Goal: Share content

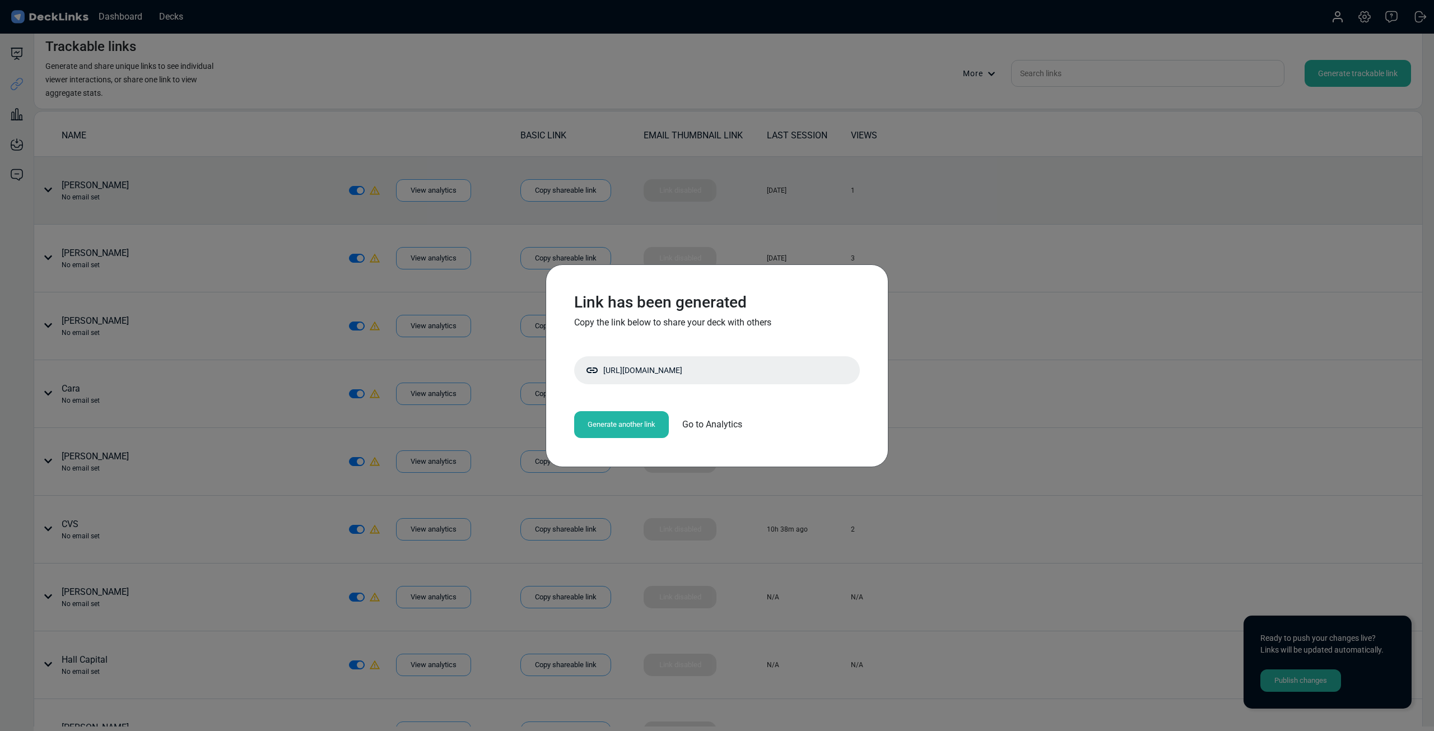
drag, startPoint x: 1124, startPoint y: 251, endPoint x: 1189, endPoint y: 198, distance: 83.9
click at [1125, 250] on div "Link has been generated Copy the link below to share your deck with others [URL…" at bounding box center [717, 365] width 1434 height 731
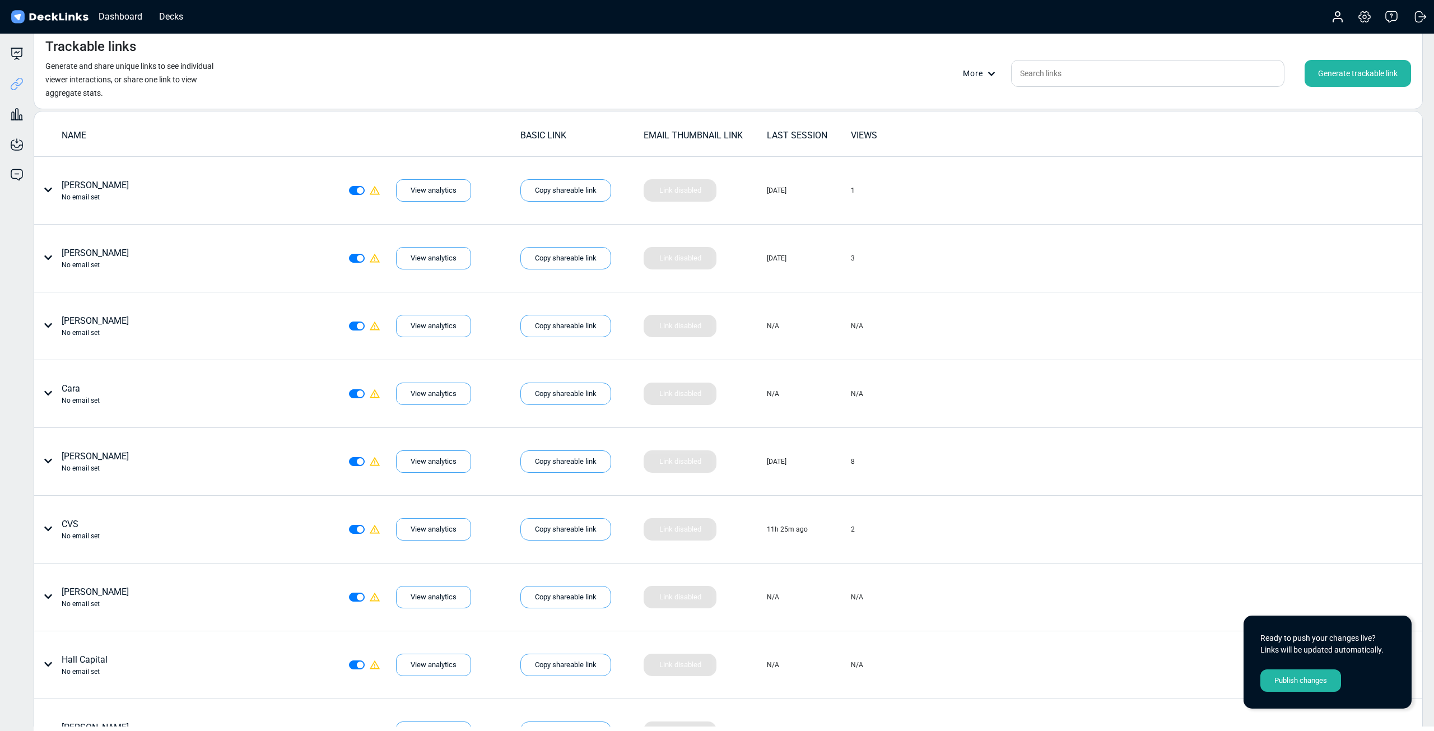
click at [1312, 71] on div "Generate trackable link" at bounding box center [1358, 73] width 106 height 27
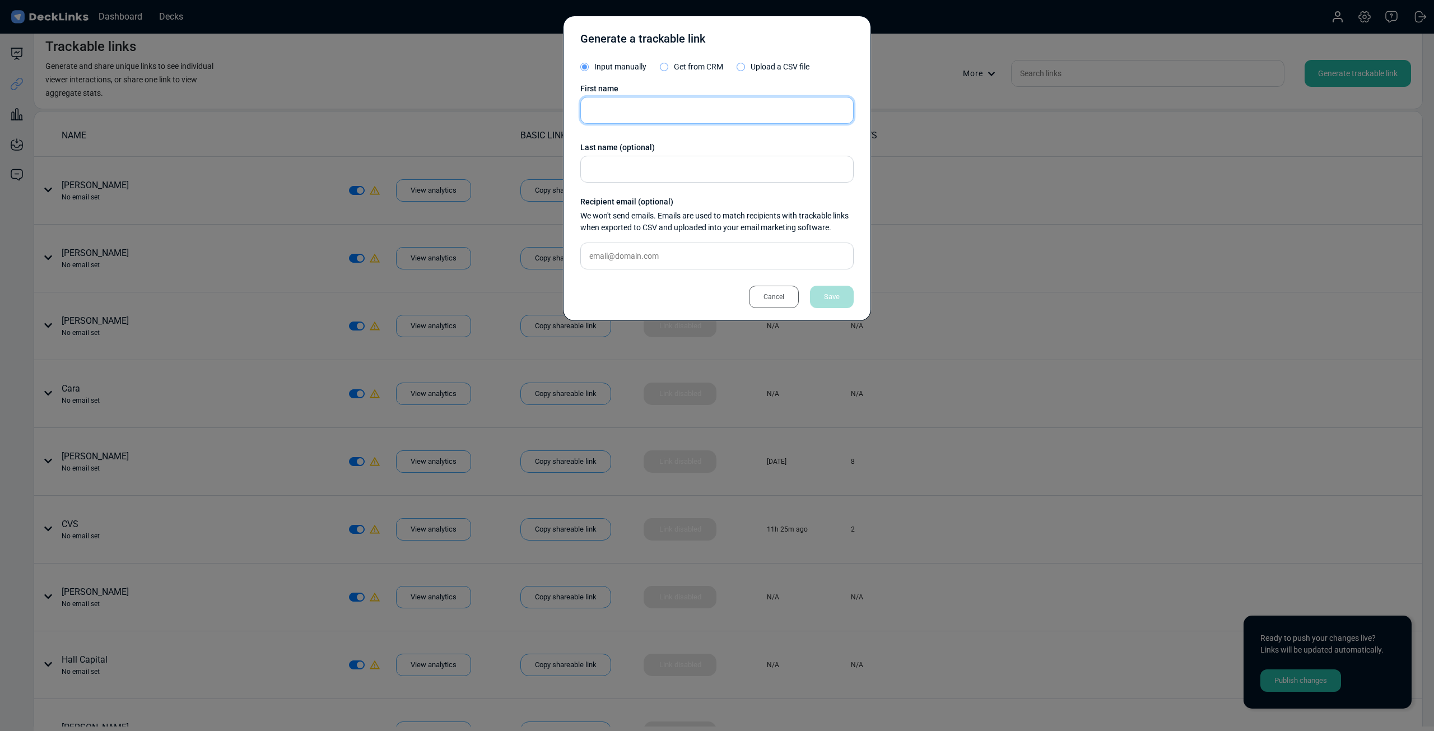
click at [681, 104] on input "text" at bounding box center [716, 110] width 273 height 27
type input "[PERSON_NAME] Deck"
click at [833, 301] on div "Save" at bounding box center [832, 297] width 44 height 22
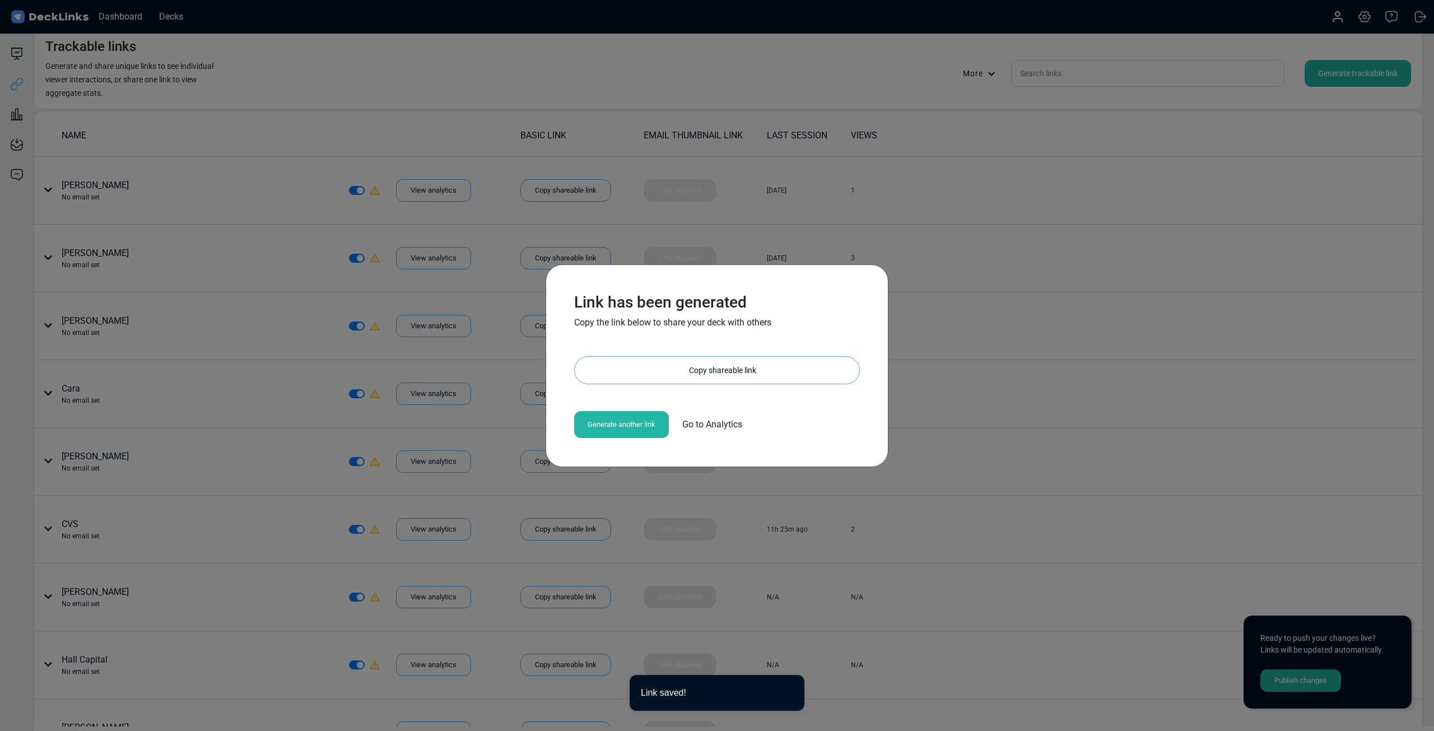
click at [740, 364] on div "Copy shareable link" at bounding box center [722, 370] width 273 height 27
click at [692, 362] on div "Copy shareable link" at bounding box center [722, 370] width 273 height 27
